Goal: Information Seeking & Learning: Learn about a topic

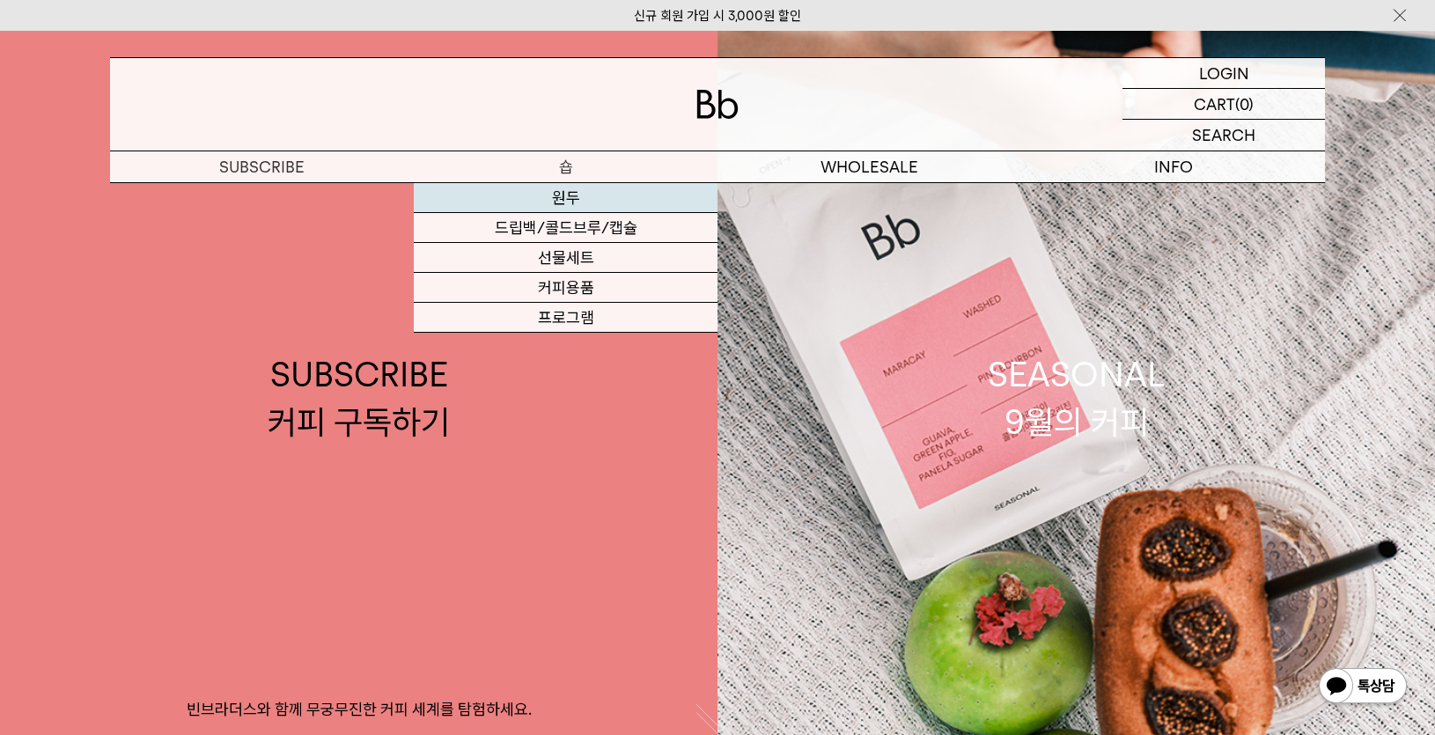
click at [617, 197] on link "원두" at bounding box center [566, 198] width 304 height 30
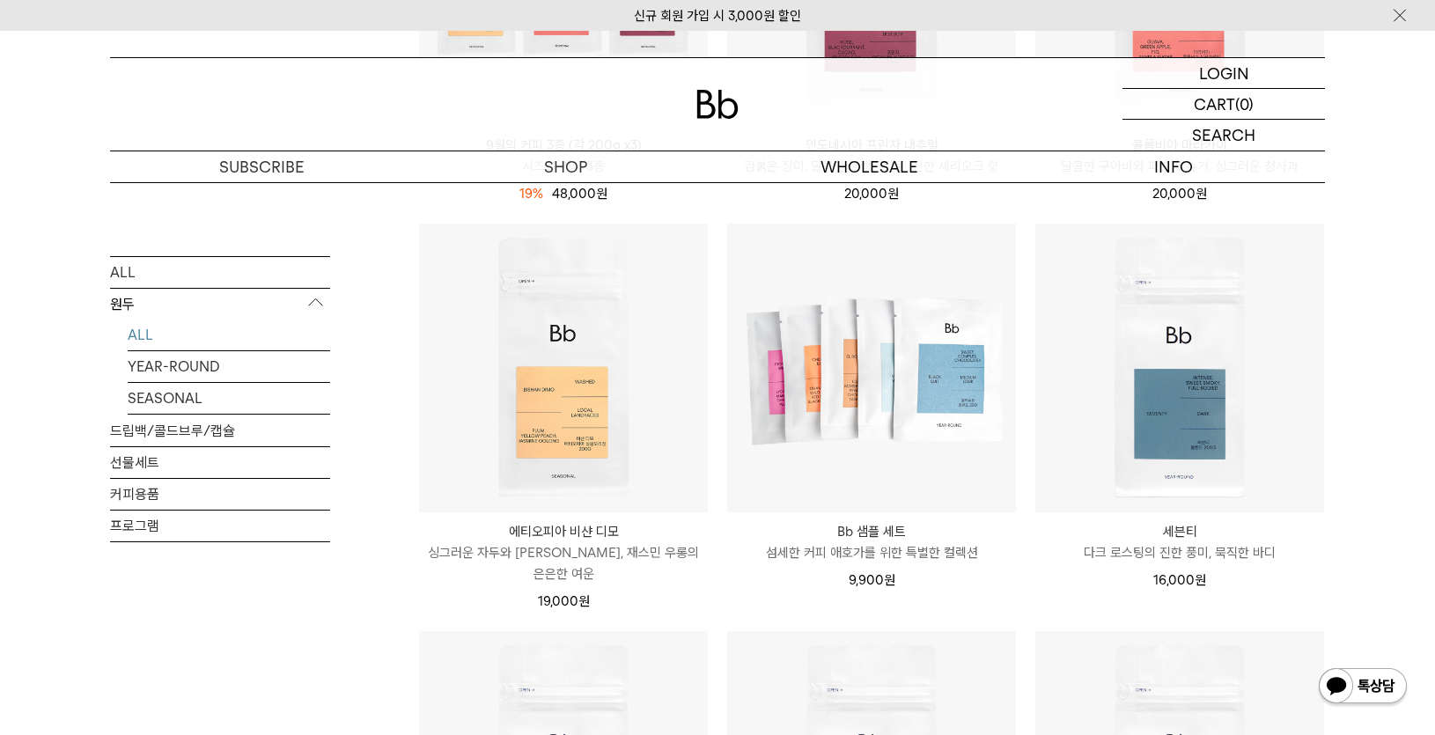
scroll to position [455, 0]
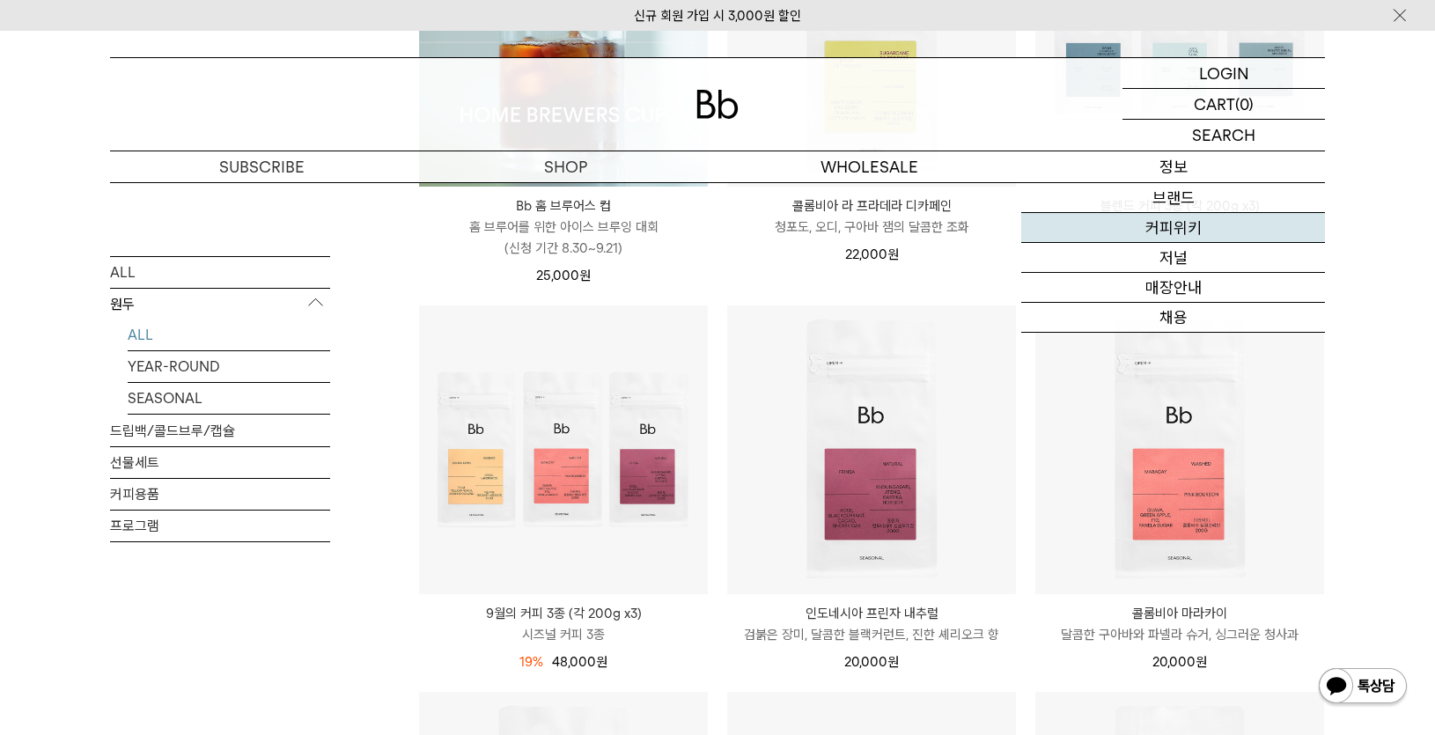
click at [1172, 231] on link "커피위키" at bounding box center [1173, 228] width 304 height 30
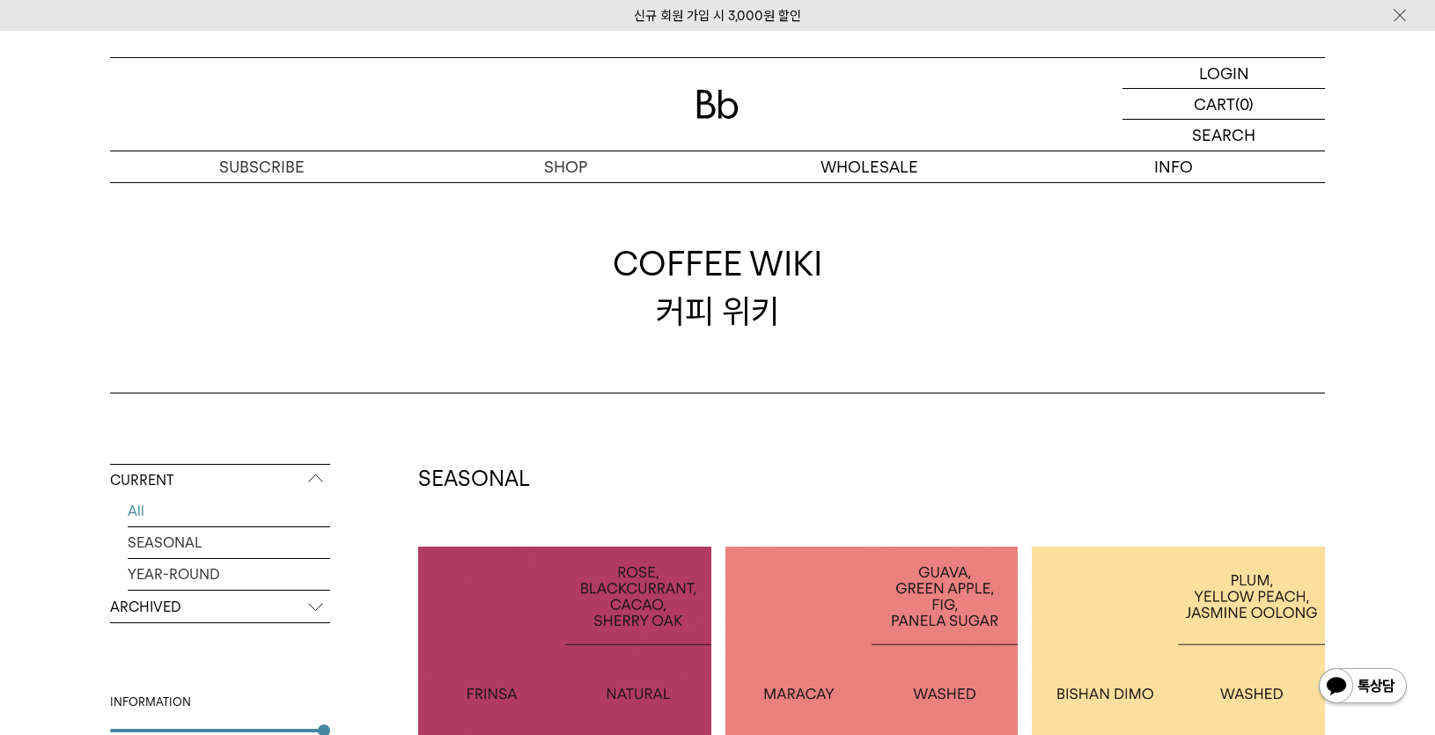
click at [144, 609] on p "ARCHIVED" at bounding box center [220, 607] width 220 height 32
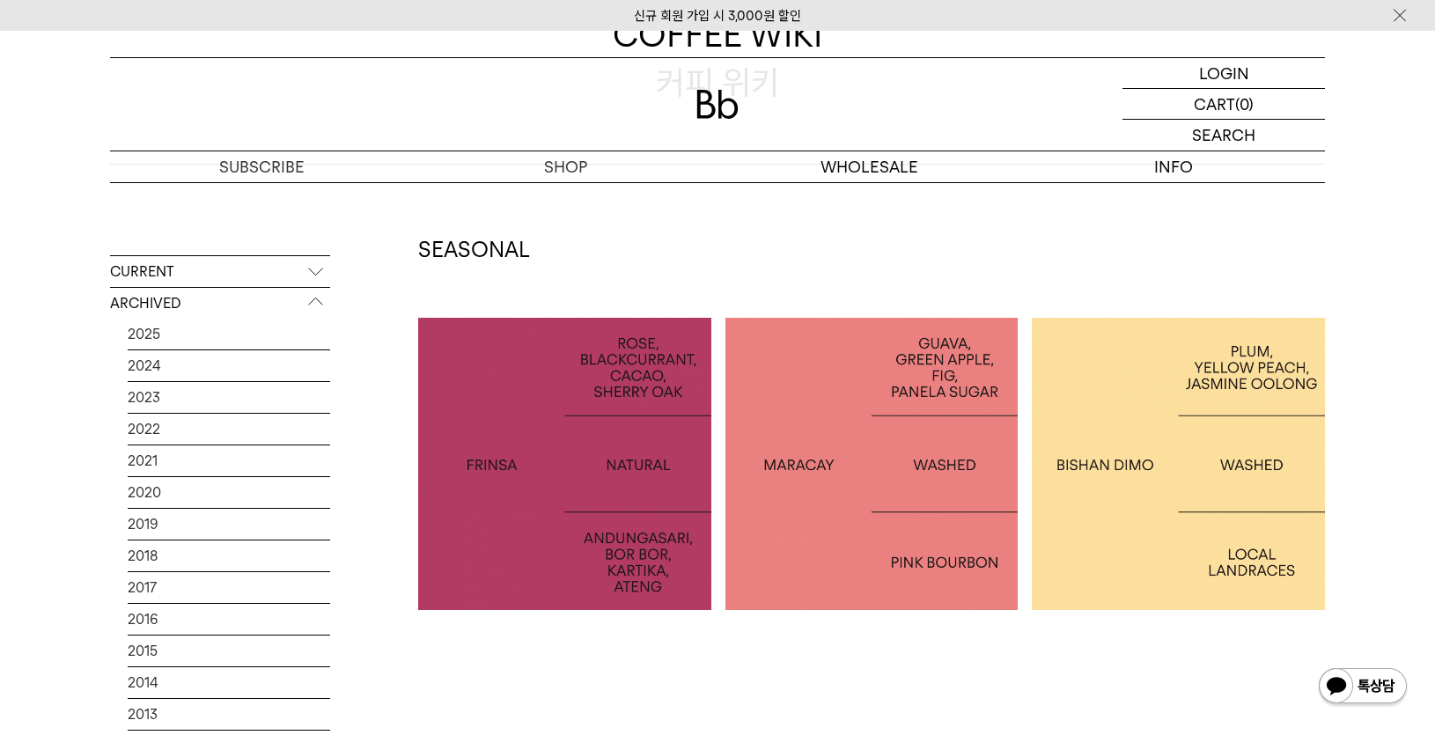
scroll to position [241, 0]
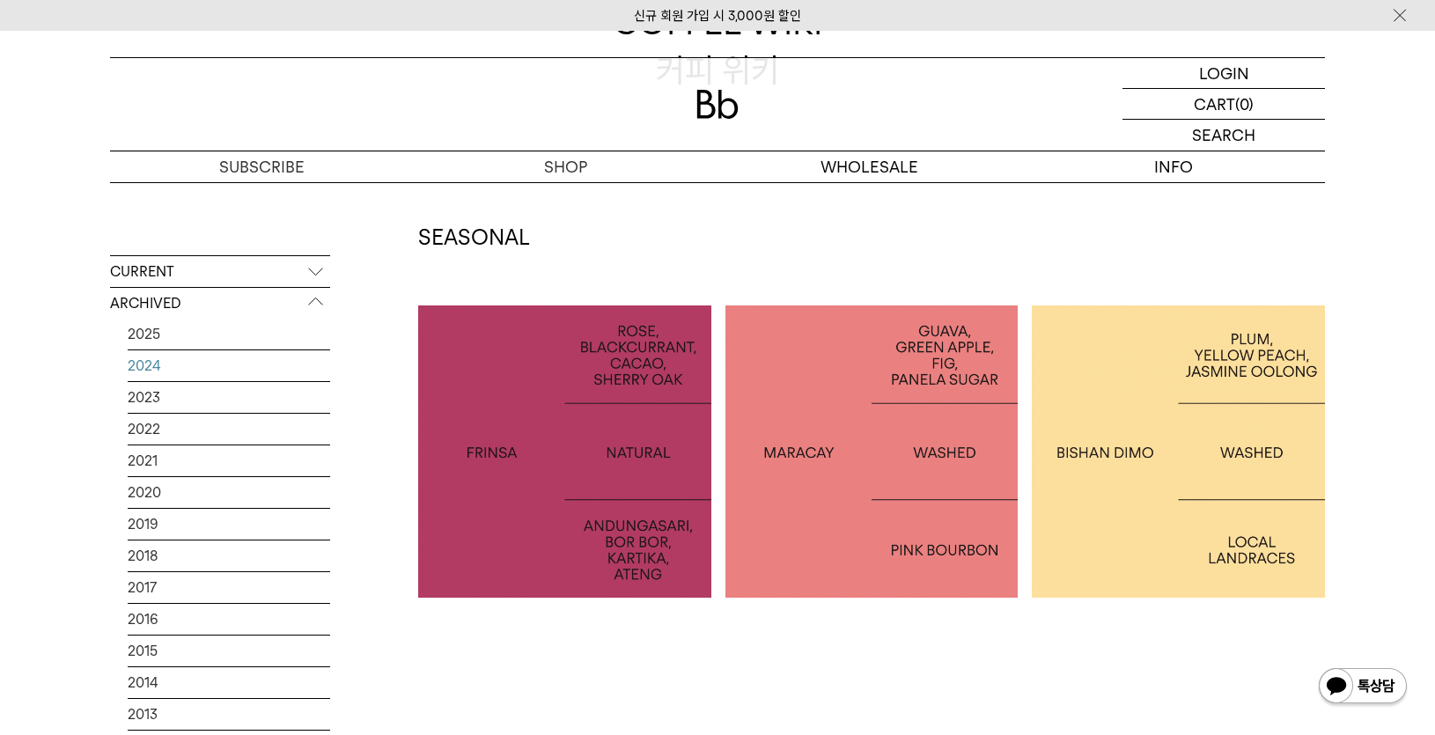
click at [154, 370] on link "2024" at bounding box center [229, 365] width 202 height 31
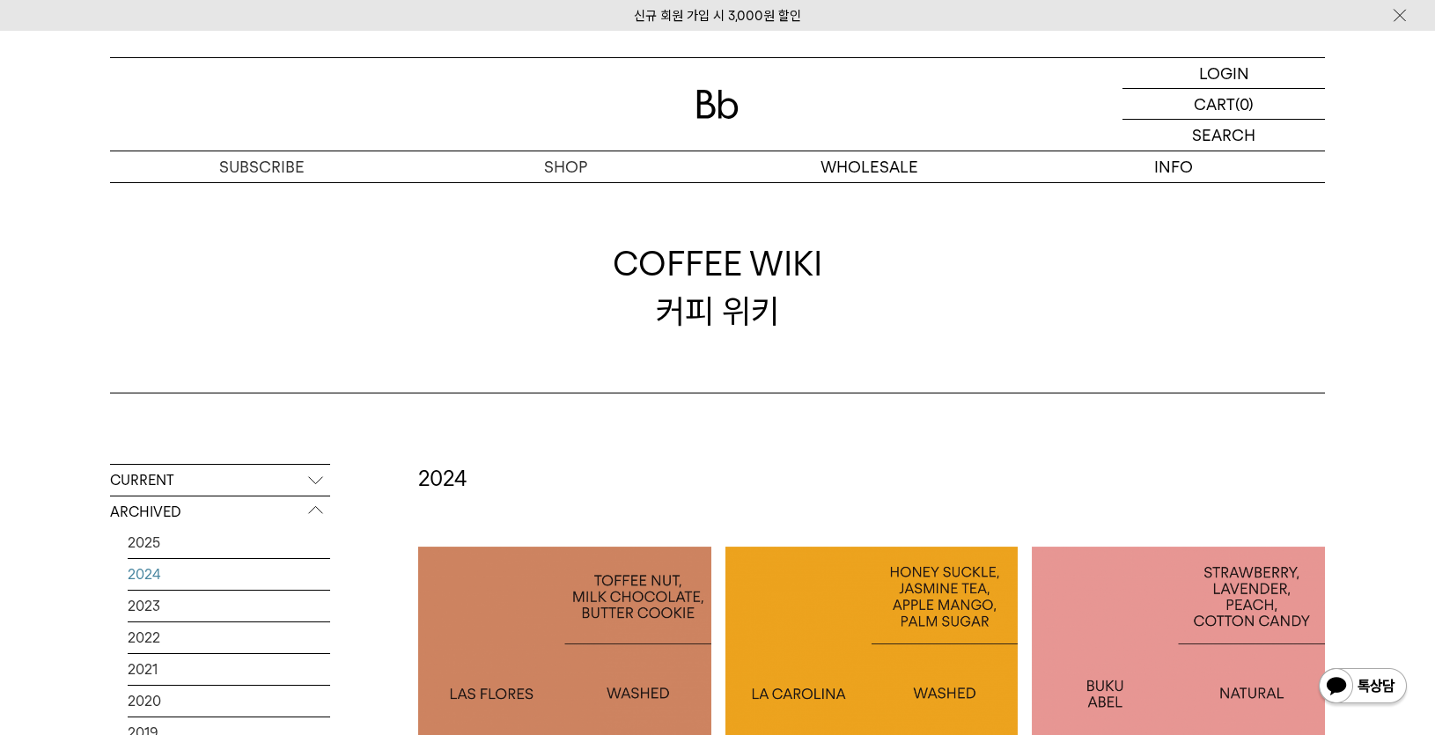
click at [312, 497] on p "ARCHIVED" at bounding box center [220, 512] width 220 height 32
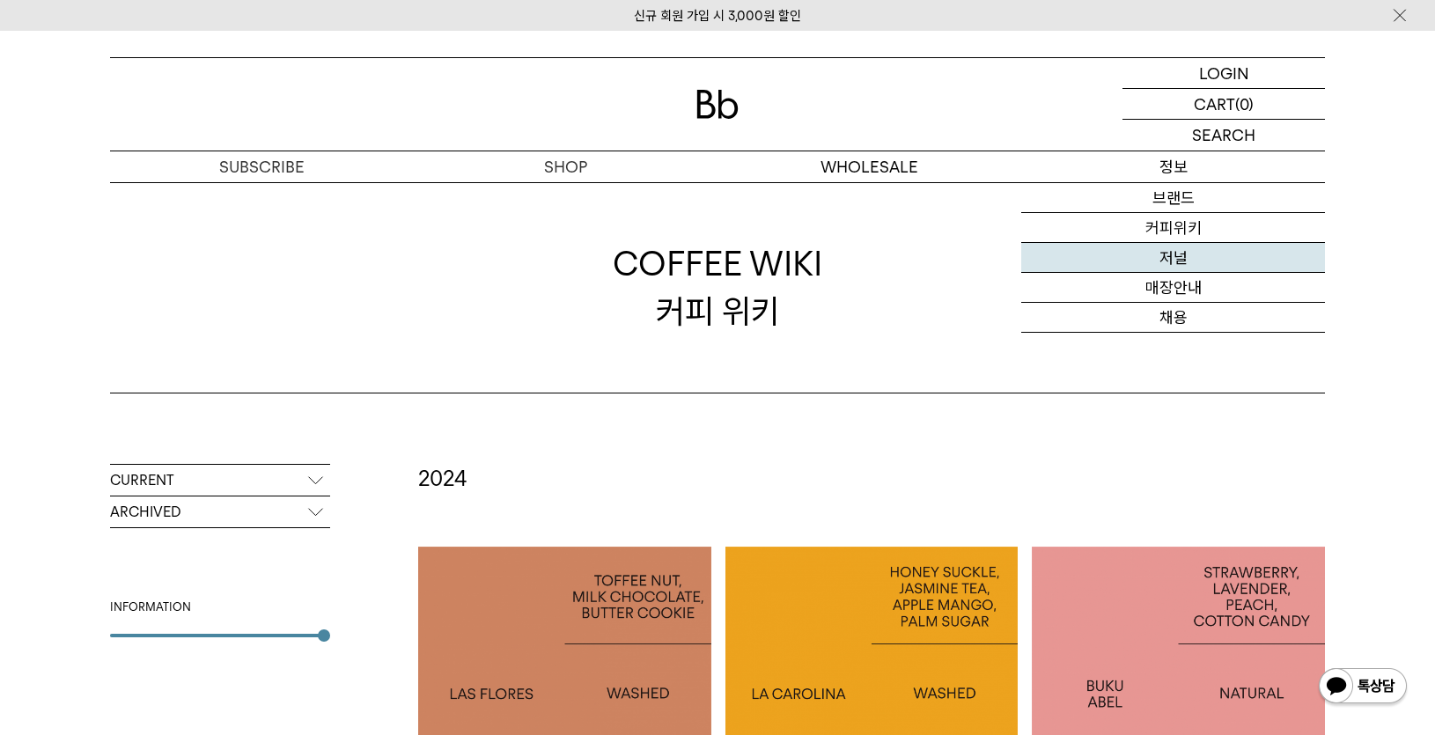
click at [1182, 256] on link "저널" at bounding box center [1173, 258] width 304 height 30
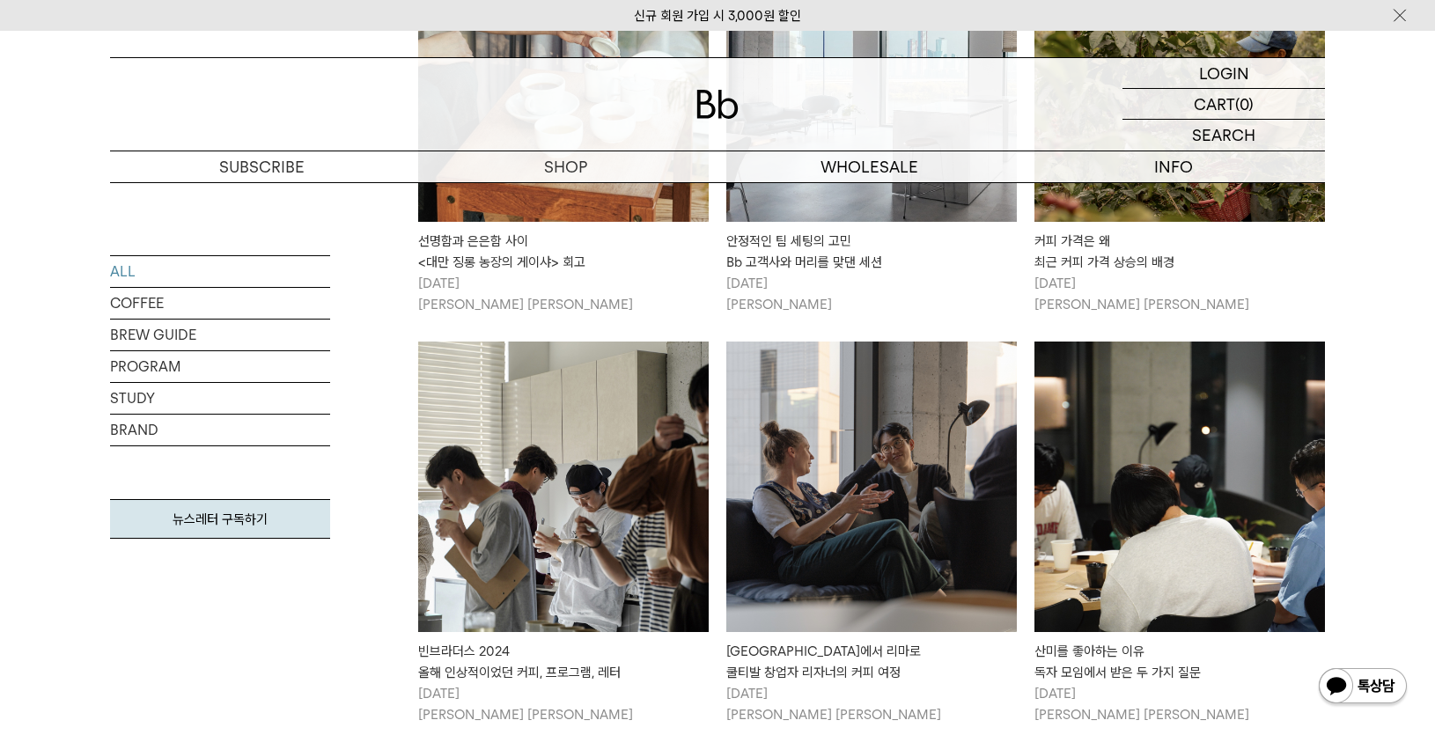
scroll to position [1645, 0]
